Goal: Find specific page/section: Find specific page/section

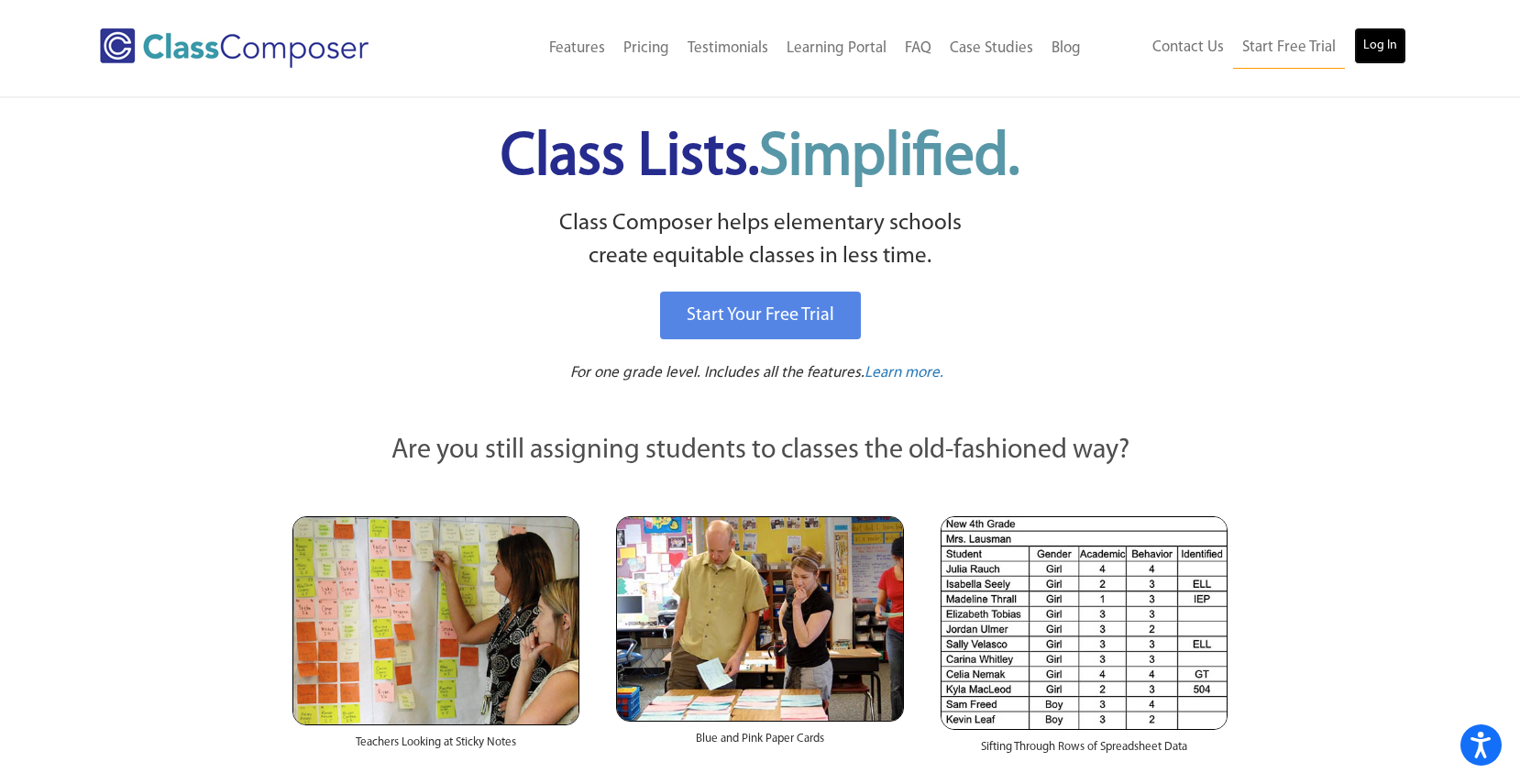
click at [1384, 46] on link "Log In" at bounding box center [1381, 45] width 52 height 36
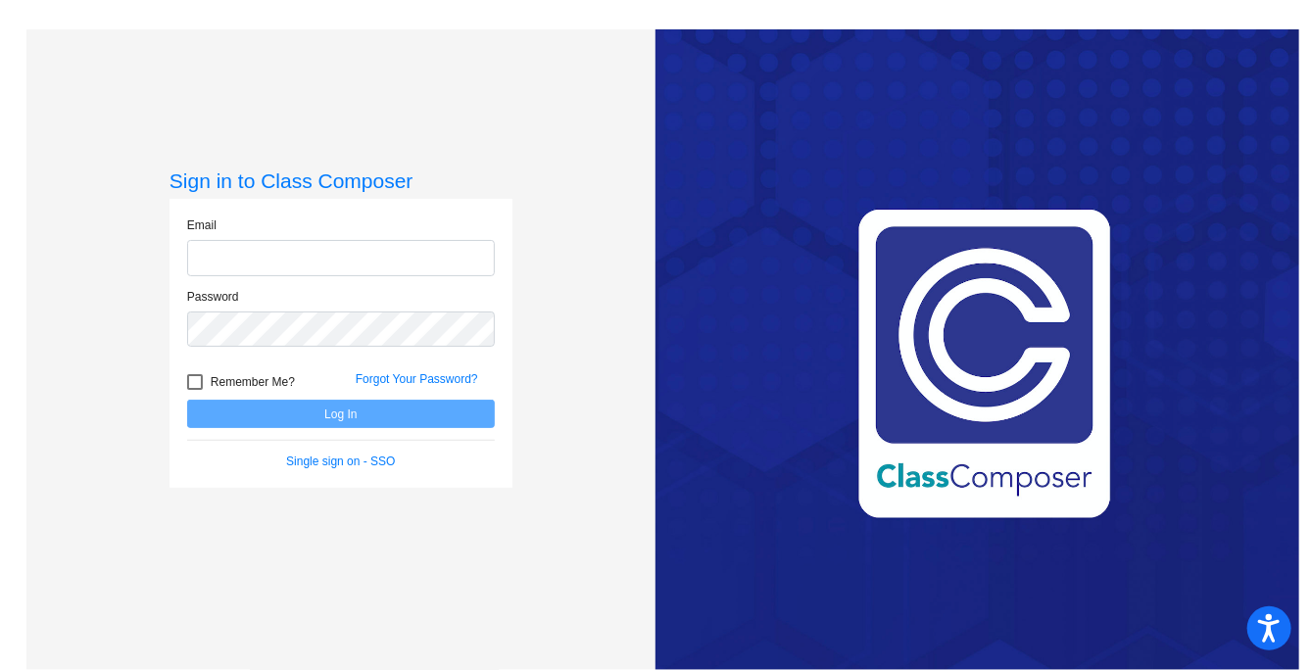
type input "kduncan@lcusd.net"
click at [396, 422] on button "Log In" at bounding box center [341, 414] width 308 height 28
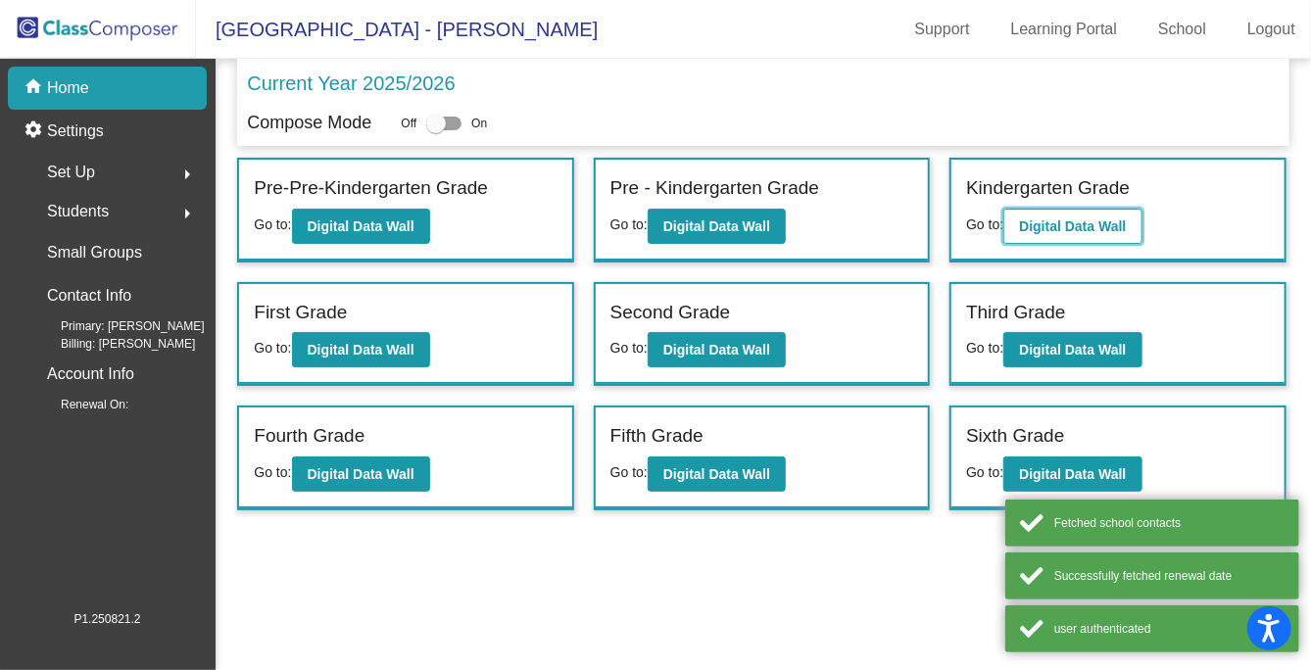
click at [1070, 221] on b "Digital Data Wall" at bounding box center [1072, 226] width 107 height 16
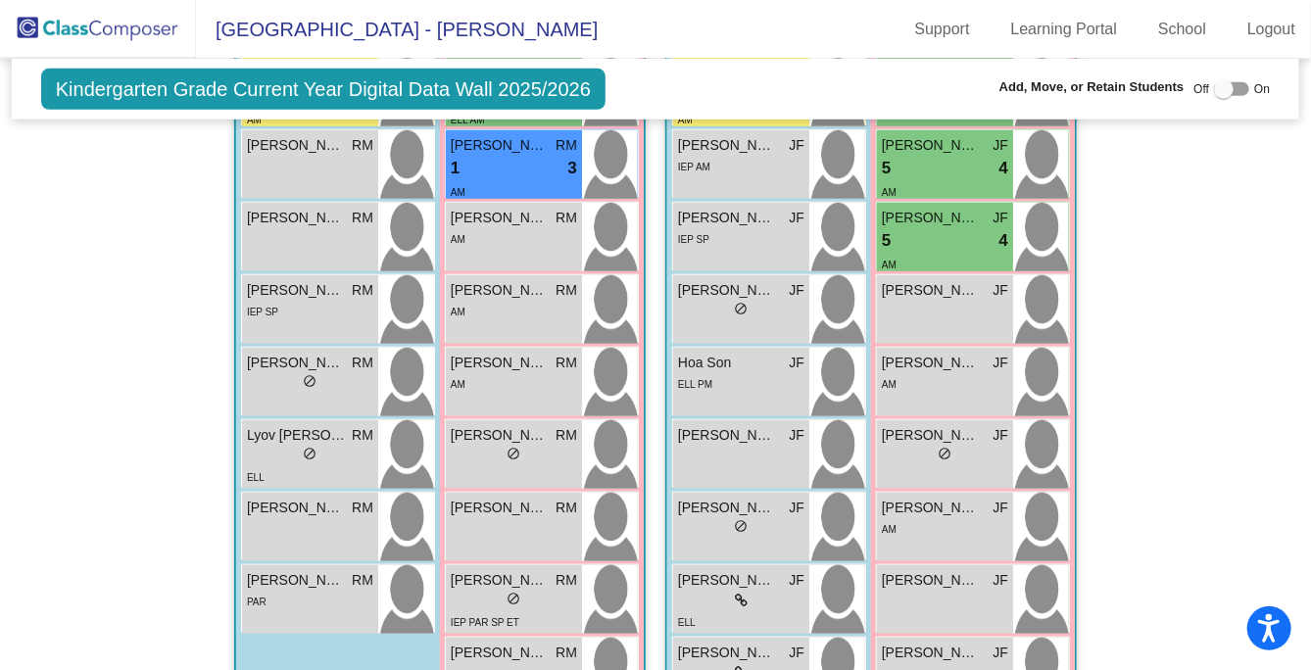
scroll to position [600, 0]
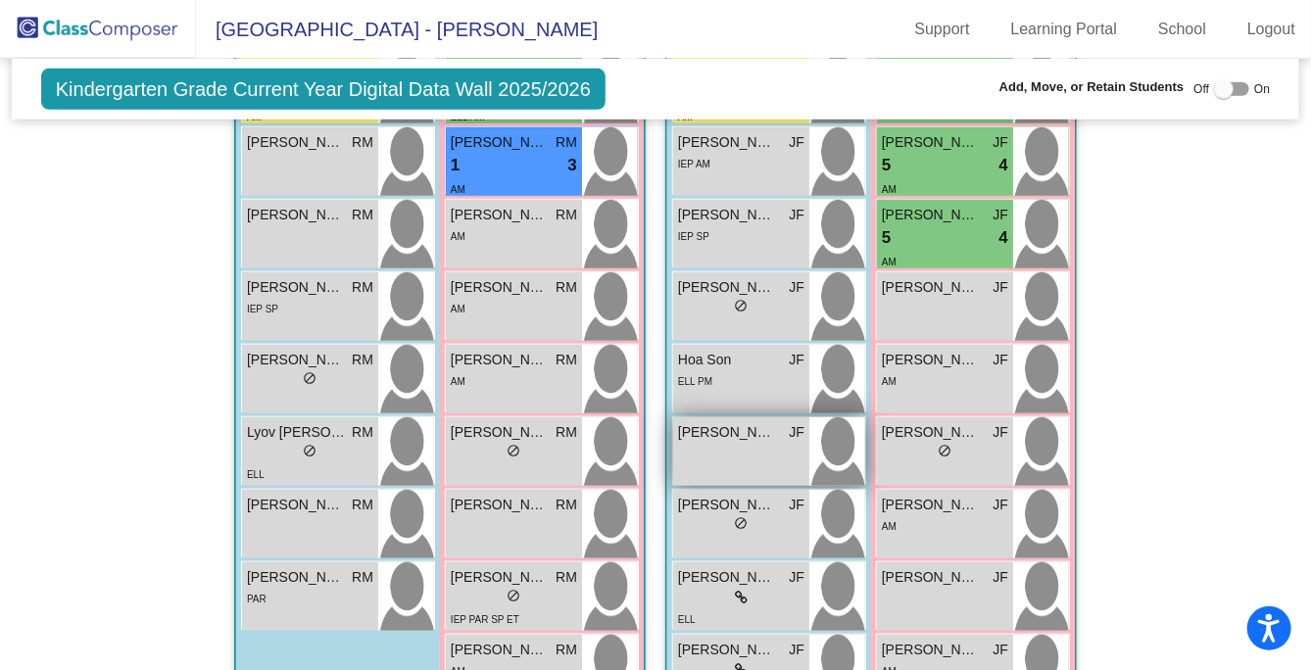
click at [754, 452] on div "Leon Keurjekian JF lock do_not_disturb_alt" at bounding box center [741, 451] width 136 height 69
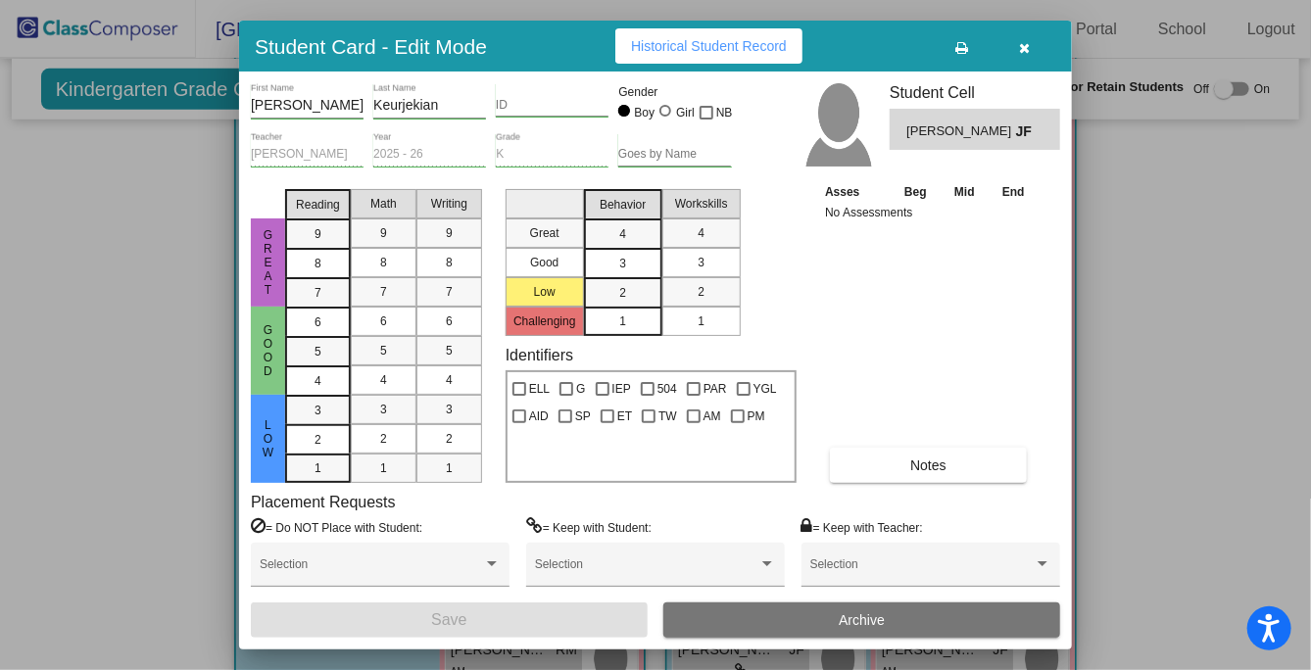
click at [1265, 246] on div at bounding box center [655, 335] width 1311 height 670
